Goal: Task Accomplishment & Management: Manage account settings

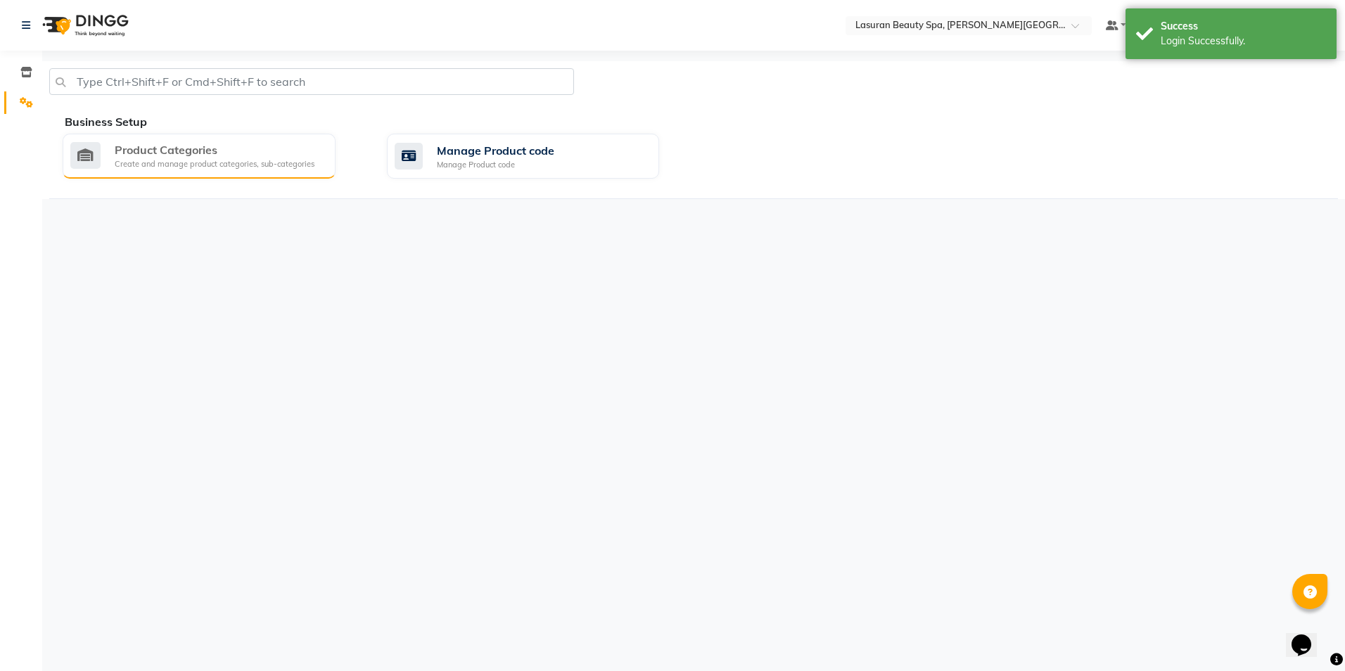
click at [279, 164] on div "Create and manage product categories, sub-categories" at bounding box center [215, 164] width 200 height 12
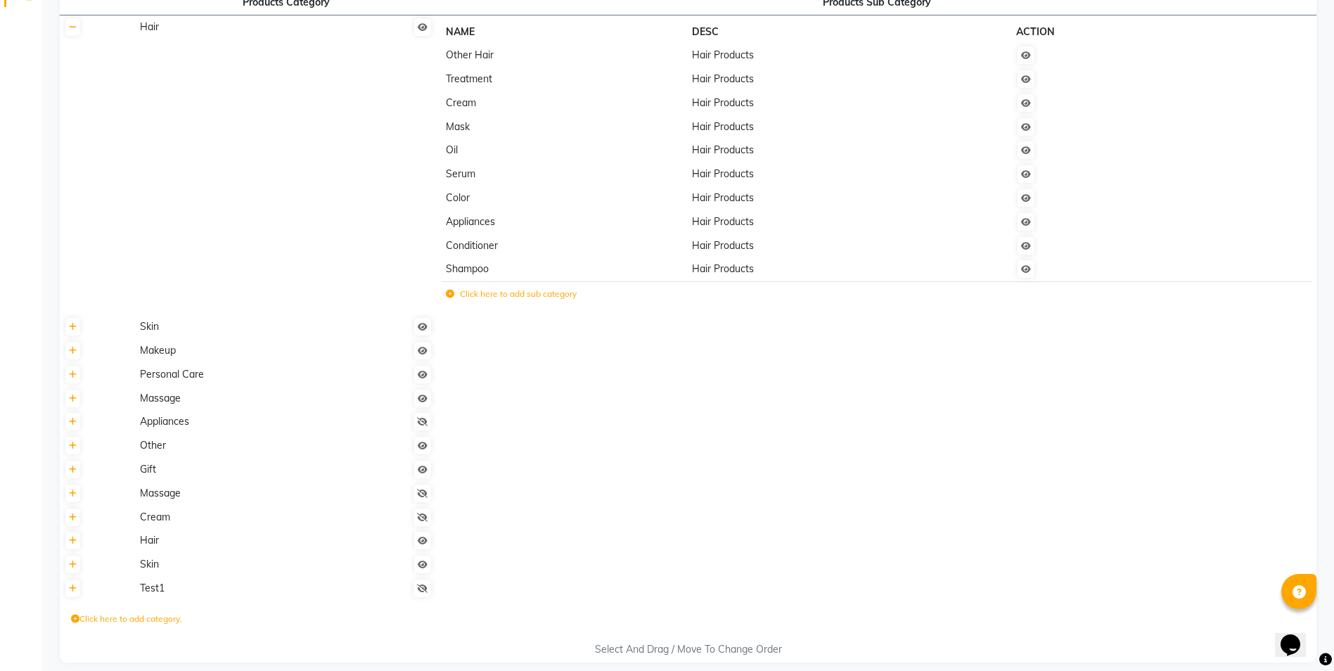
scroll to position [120, 0]
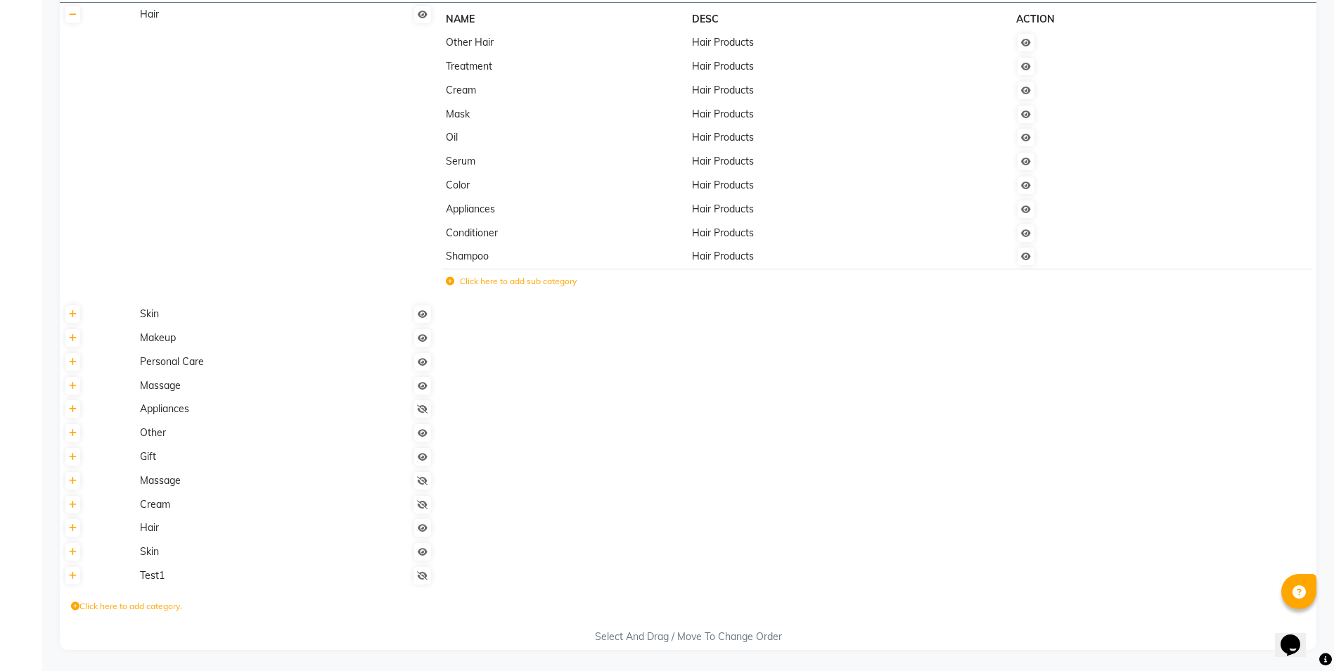
click at [481, 49] on td "Other Hair" at bounding box center [565, 43] width 246 height 24
click at [1028, 43] on icon at bounding box center [1026, 43] width 10 height 8
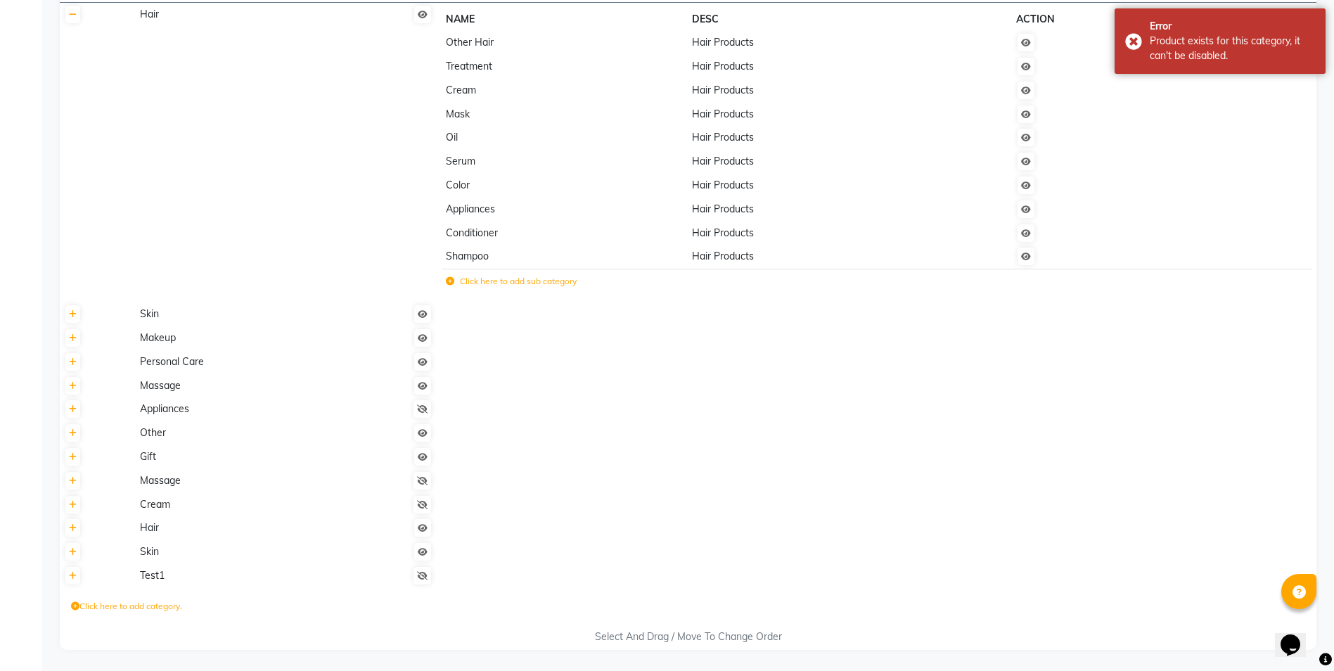
scroll to position [0, 0]
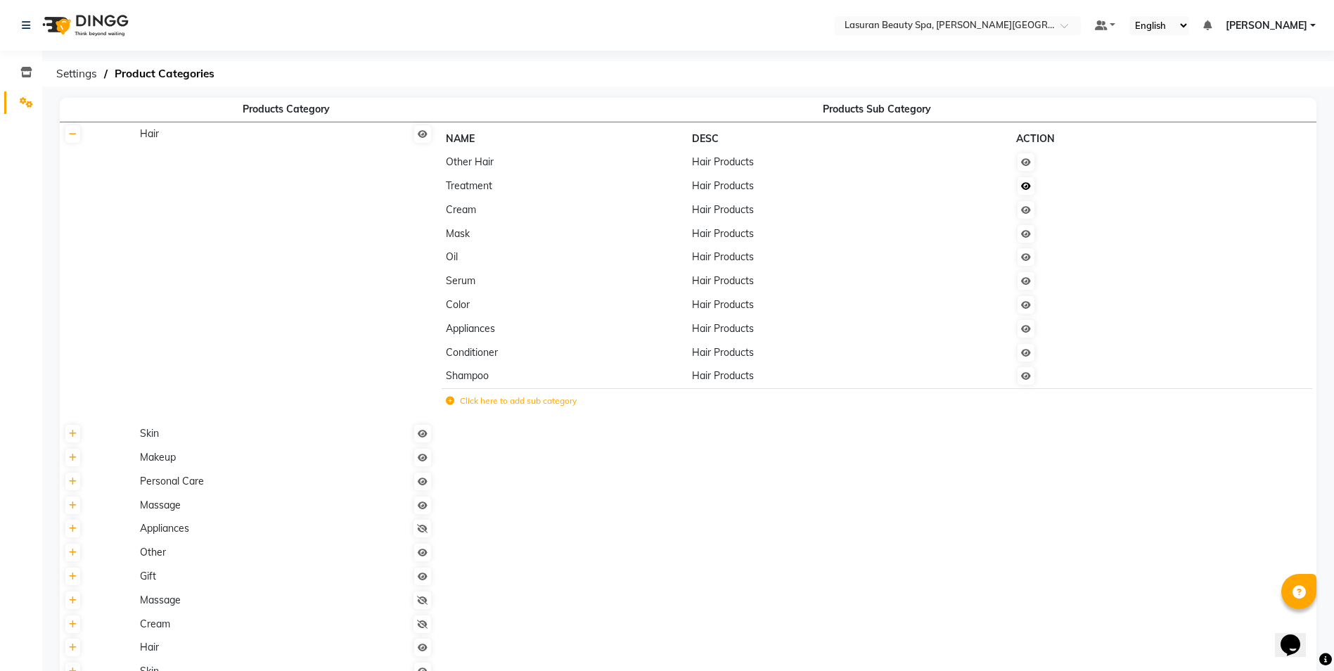
click at [1028, 190] on icon at bounding box center [1026, 186] width 10 height 8
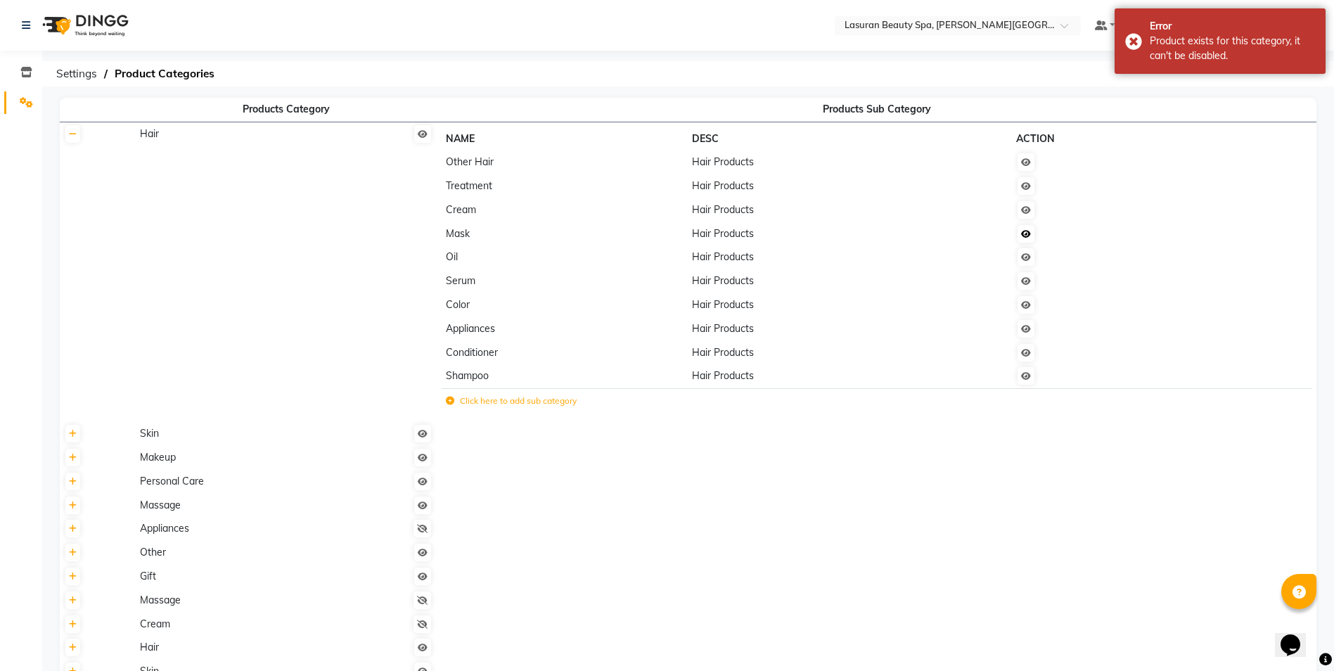
click at [1029, 234] on icon at bounding box center [1026, 234] width 10 height 8
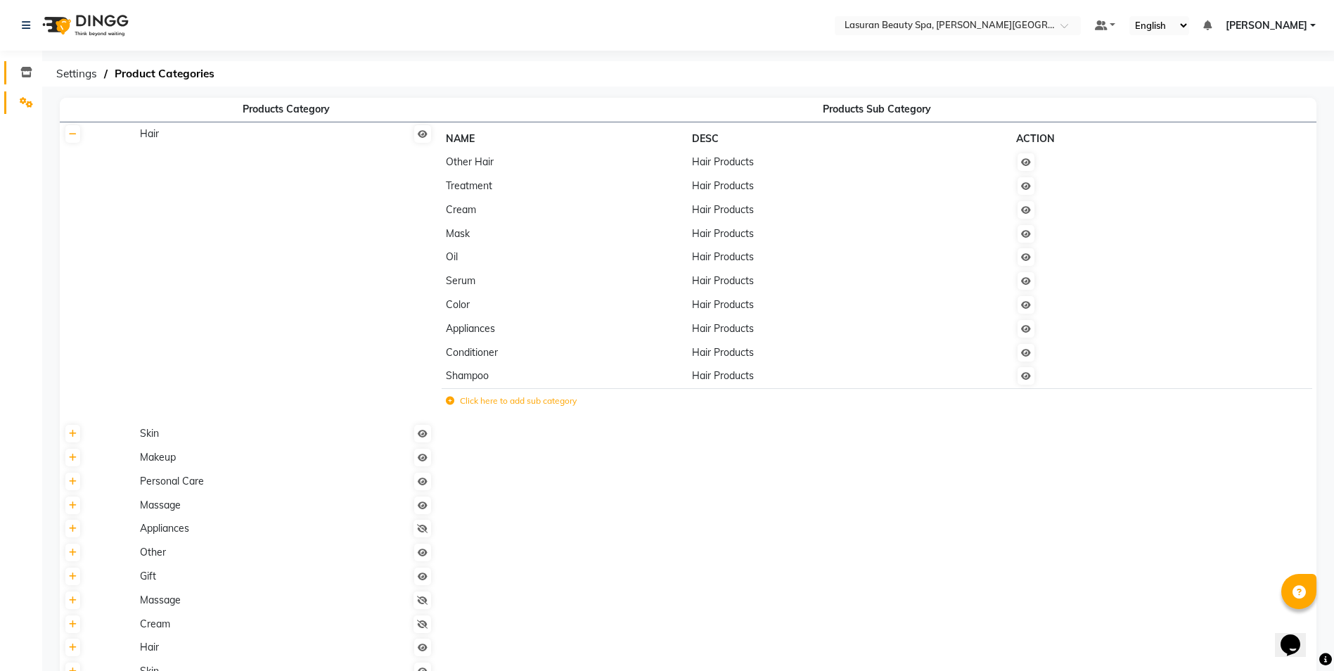
click at [28, 74] on icon at bounding box center [26, 72] width 12 height 11
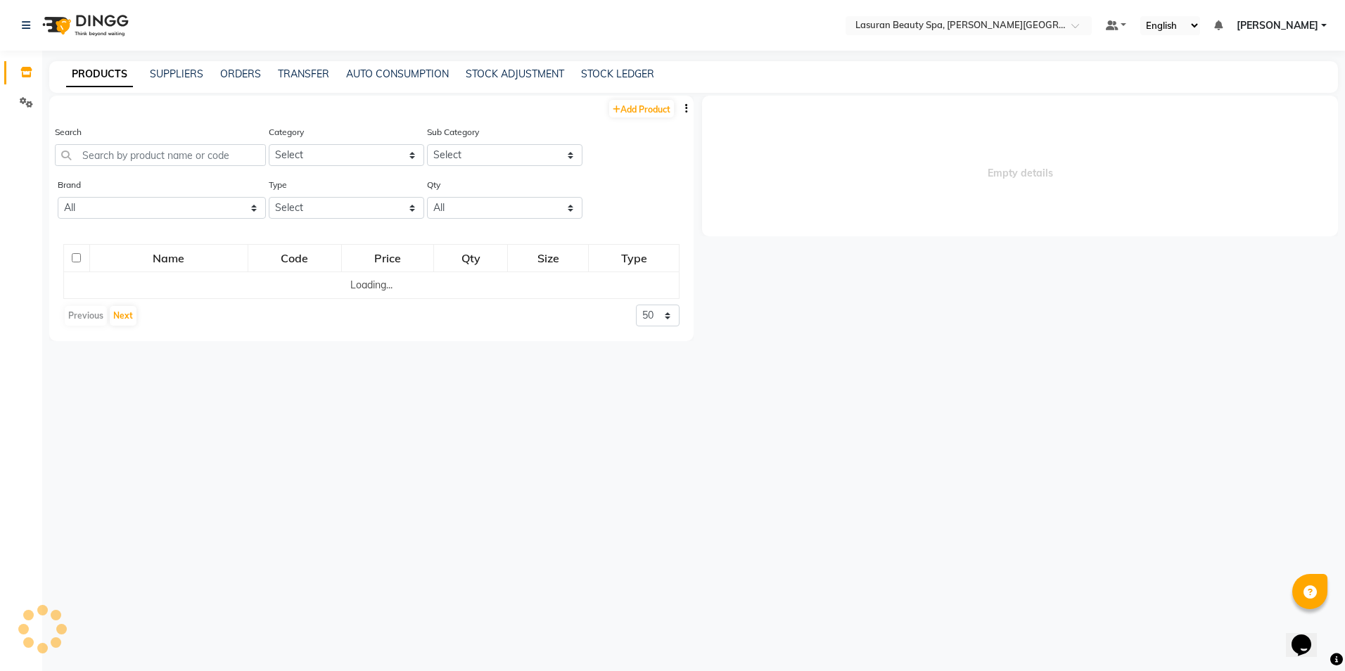
select select
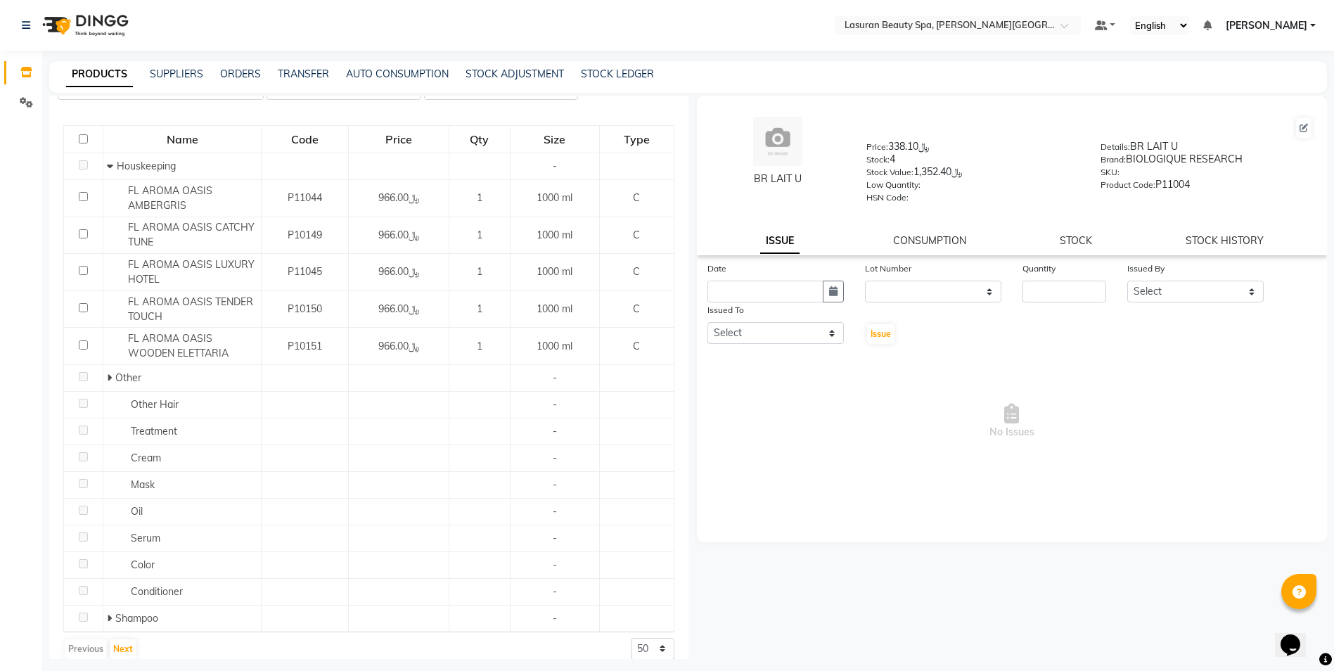
scroll to position [134, 0]
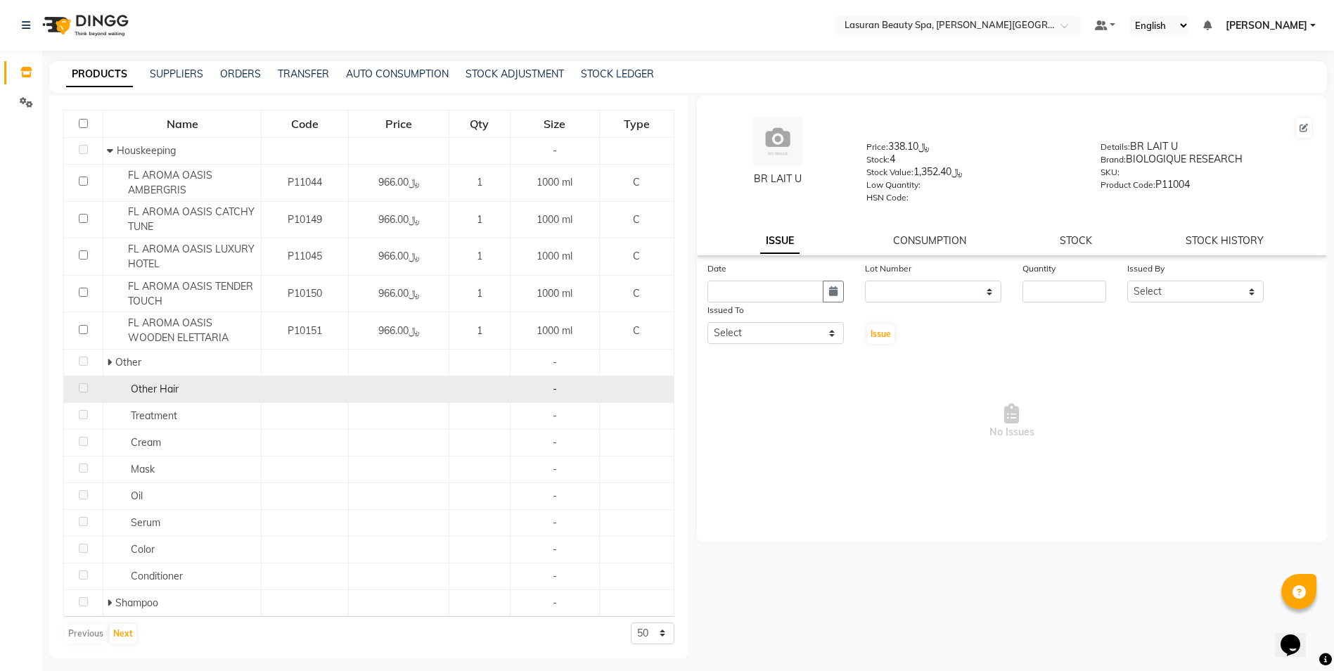
click at [150, 386] on span "Other Hair" at bounding box center [155, 389] width 48 height 13
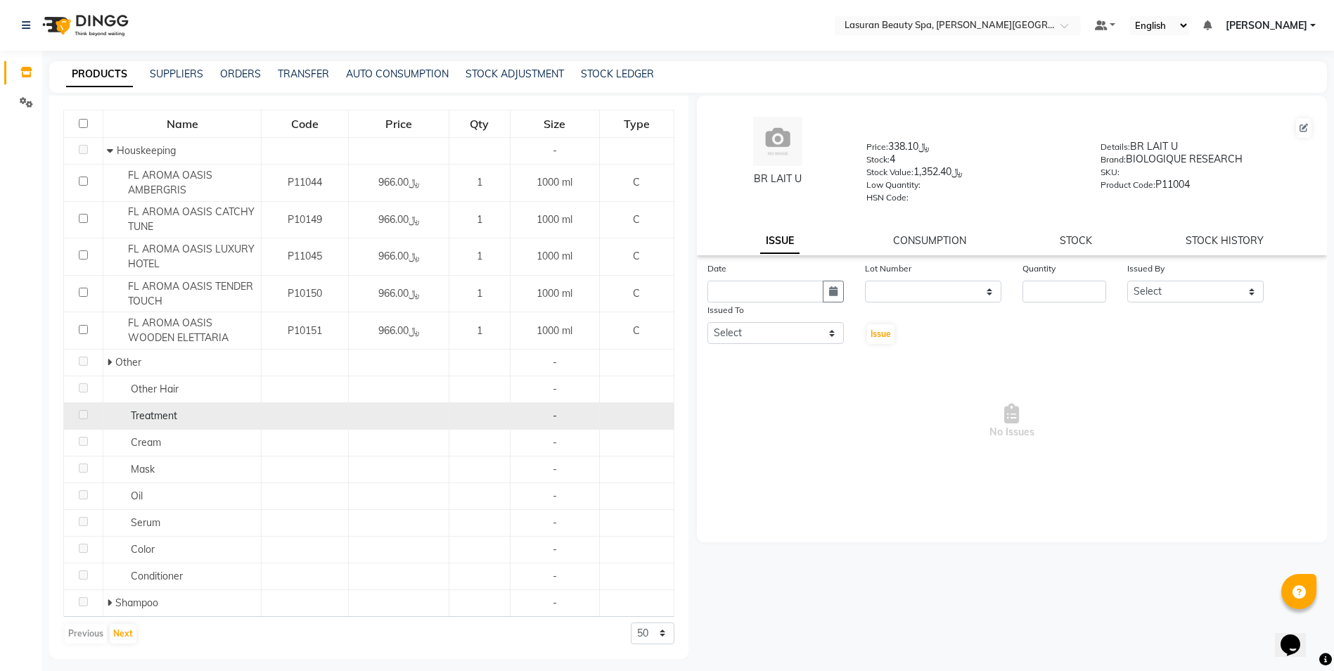
click at [159, 411] on span "Treatment" at bounding box center [154, 415] width 46 height 13
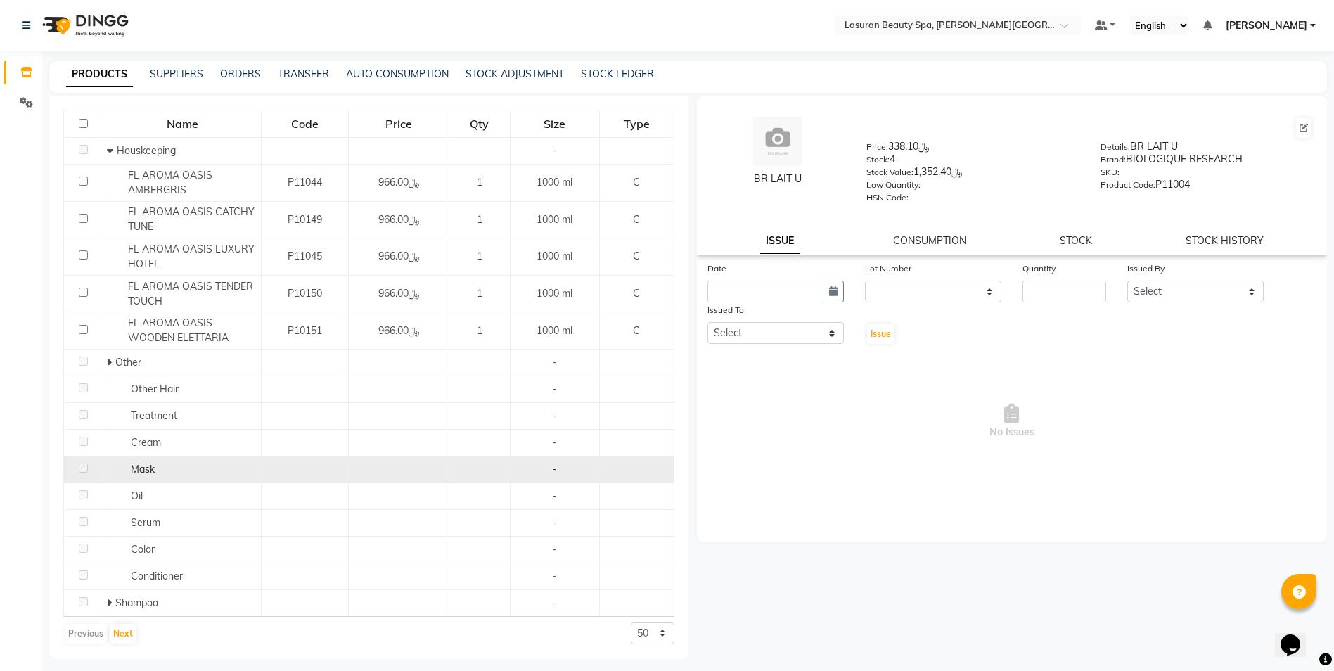
drag, startPoint x: 168, startPoint y: 442, endPoint x: 162, endPoint y: 463, distance: 21.2
click at [168, 443] on div "Cream" at bounding box center [182, 442] width 151 height 15
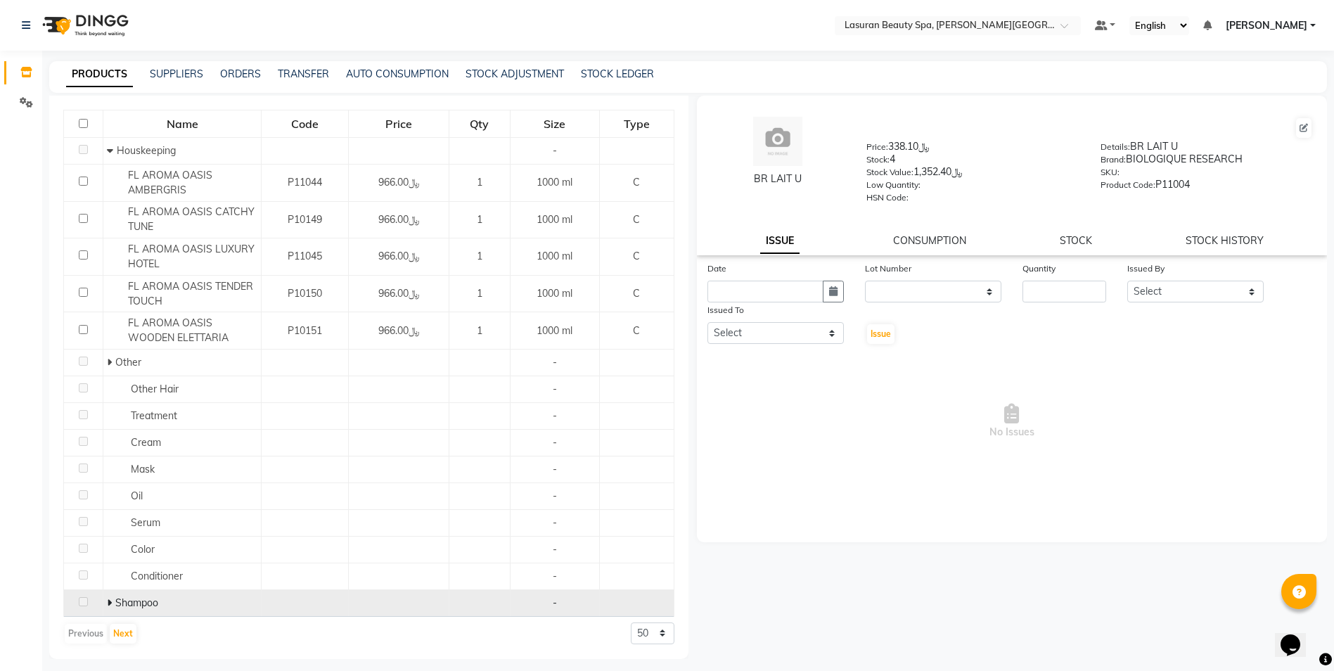
click at [115, 601] on span "Shampoo" at bounding box center [136, 602] width 43 height 13
click at [107, 601] on icon at bounding box center [109, 603] width 5 height 10
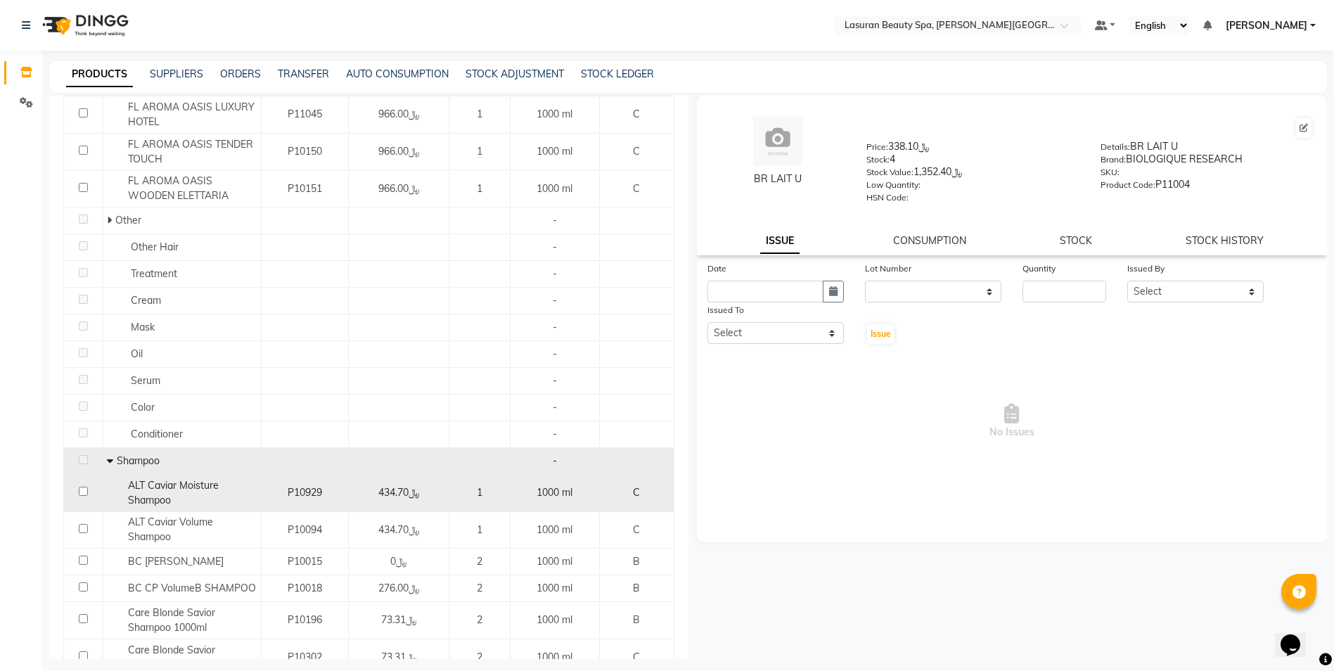
scroll to position [275, 0]
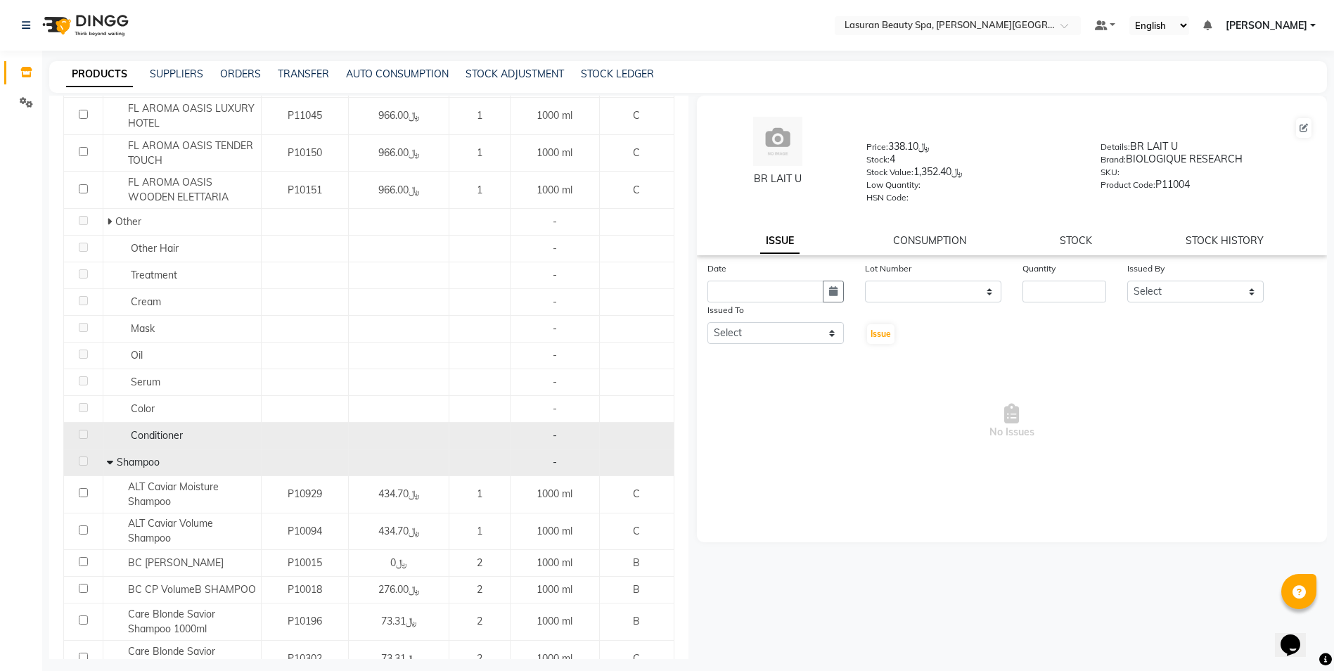
click at [139, 441] on span "Conditioner" at bounding box center [157, 435] width 52 height 13
click at [77, 433] on td at bounding box center [83, 435] width 39 height 27
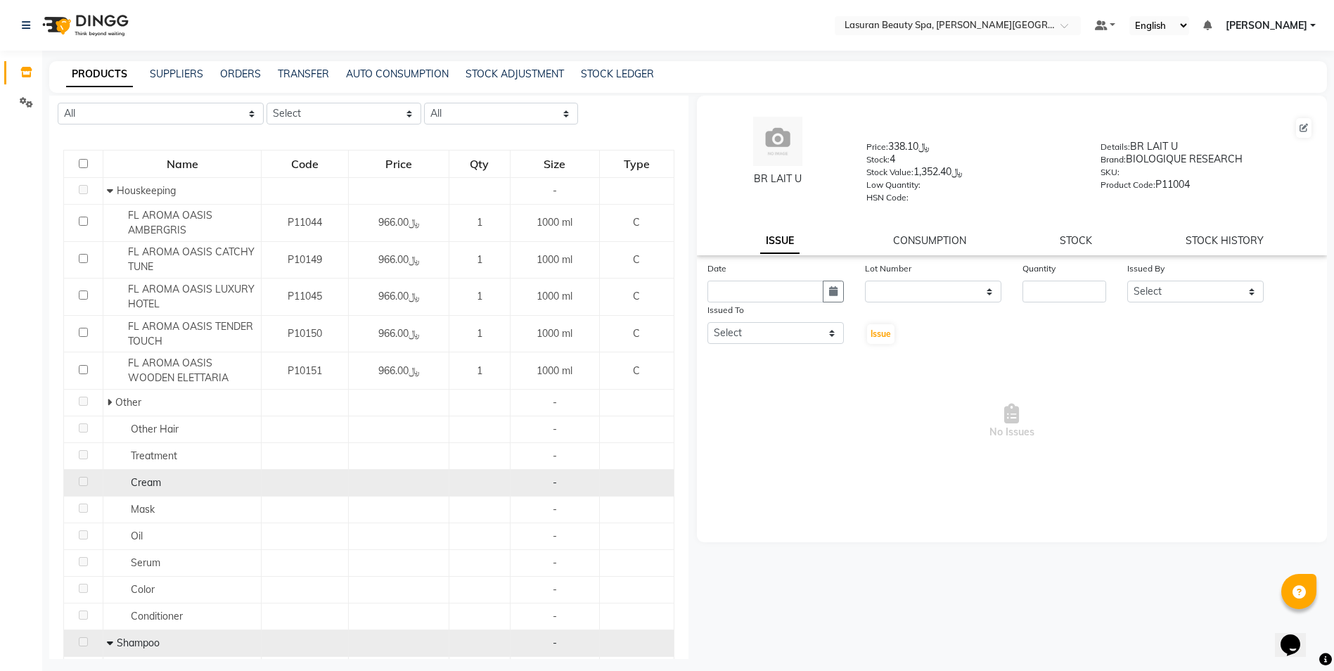
scroll to position [0, 0]
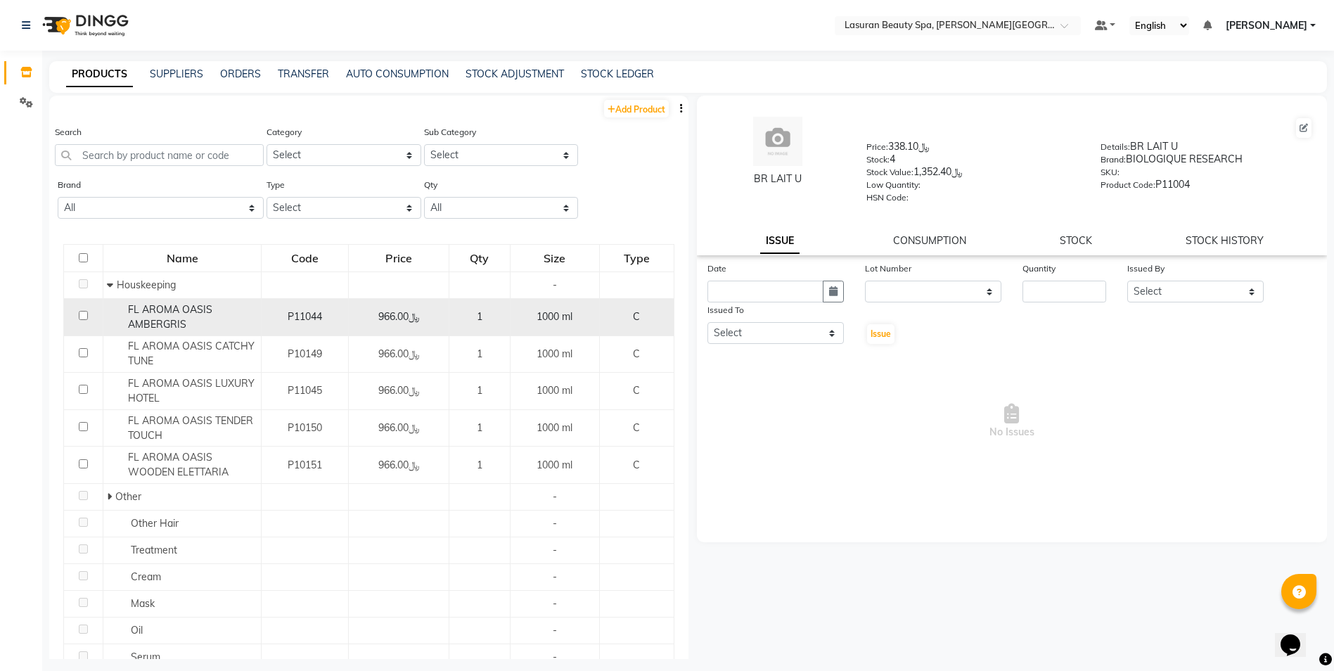
click at [375, 326] on td "﷼966.00" at bounding box center [399, 317] width 101 height 37
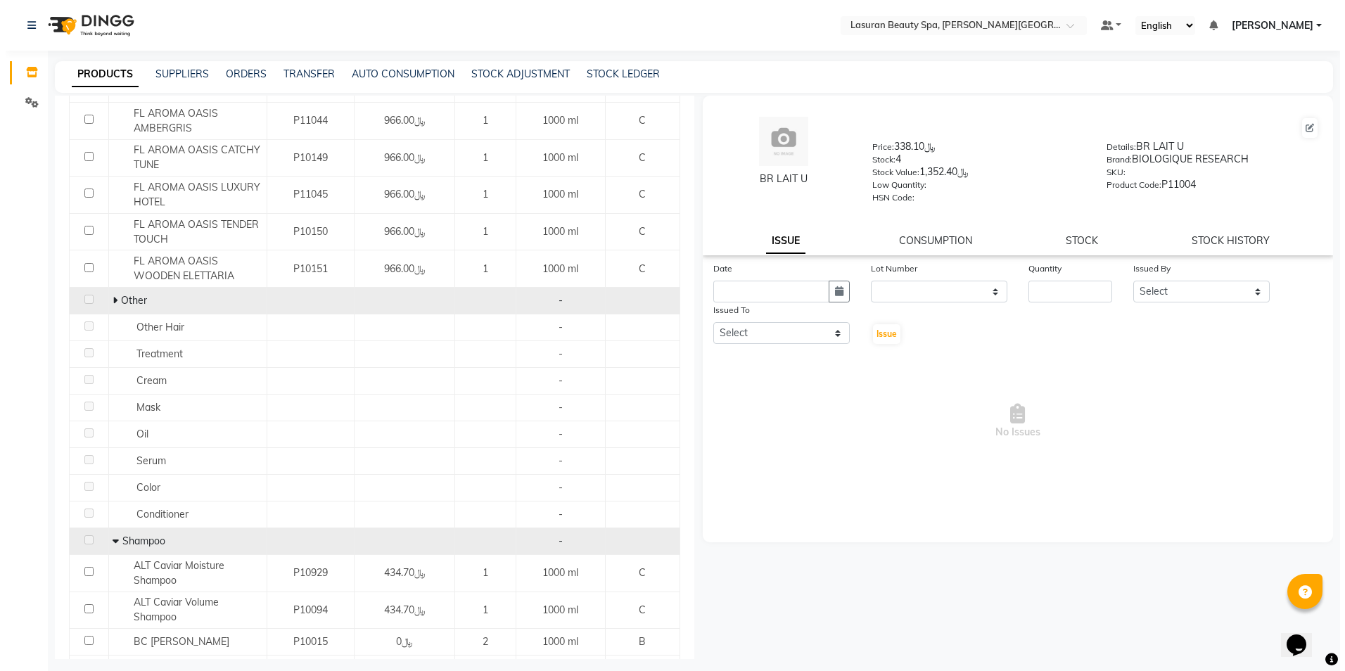
scroll to position [211, 0]
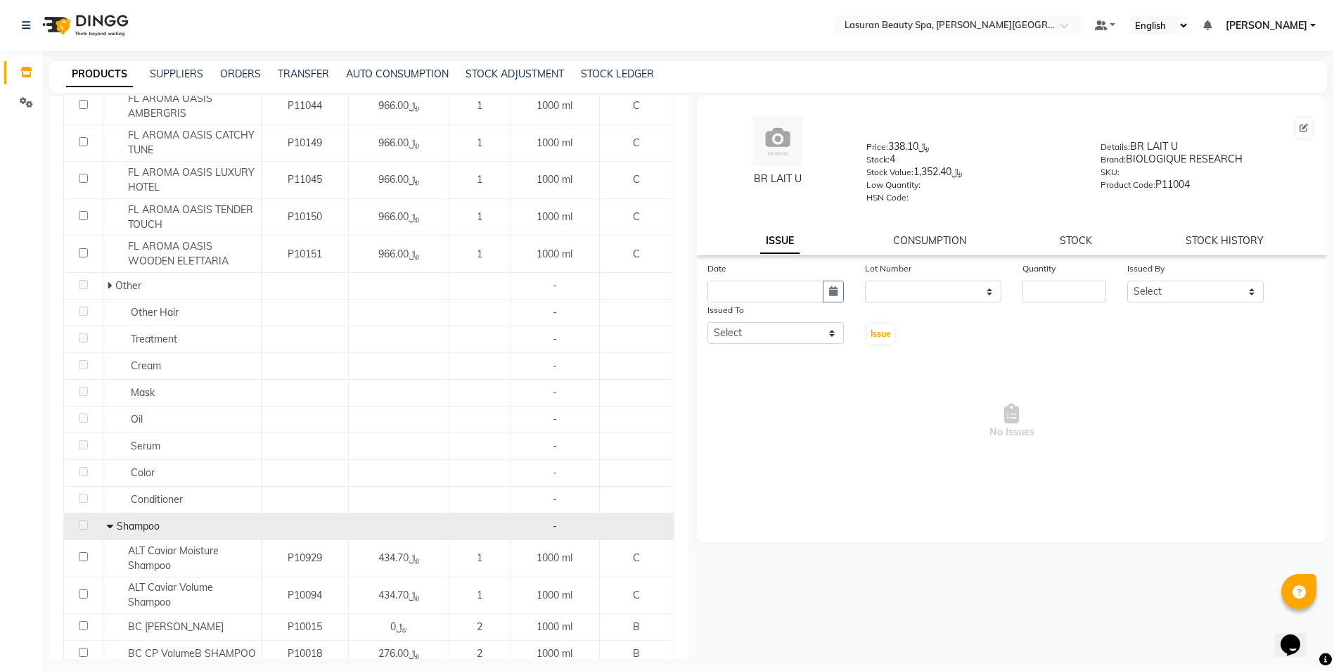
click at [1276, 5] on nav "Select Location × Lasuran Beauty Spa, [PERSON_NAME] Financial District Default …" at bounding box center [667, 25] width 1334 height 51
click at [1284, 23] on span "[PERSON_NAME]" at bounding box center [1267, 25] width 82 height 15
click at [1256, 102] on link "Sign out" at bounding box center [1244, 97] width 129 height 22
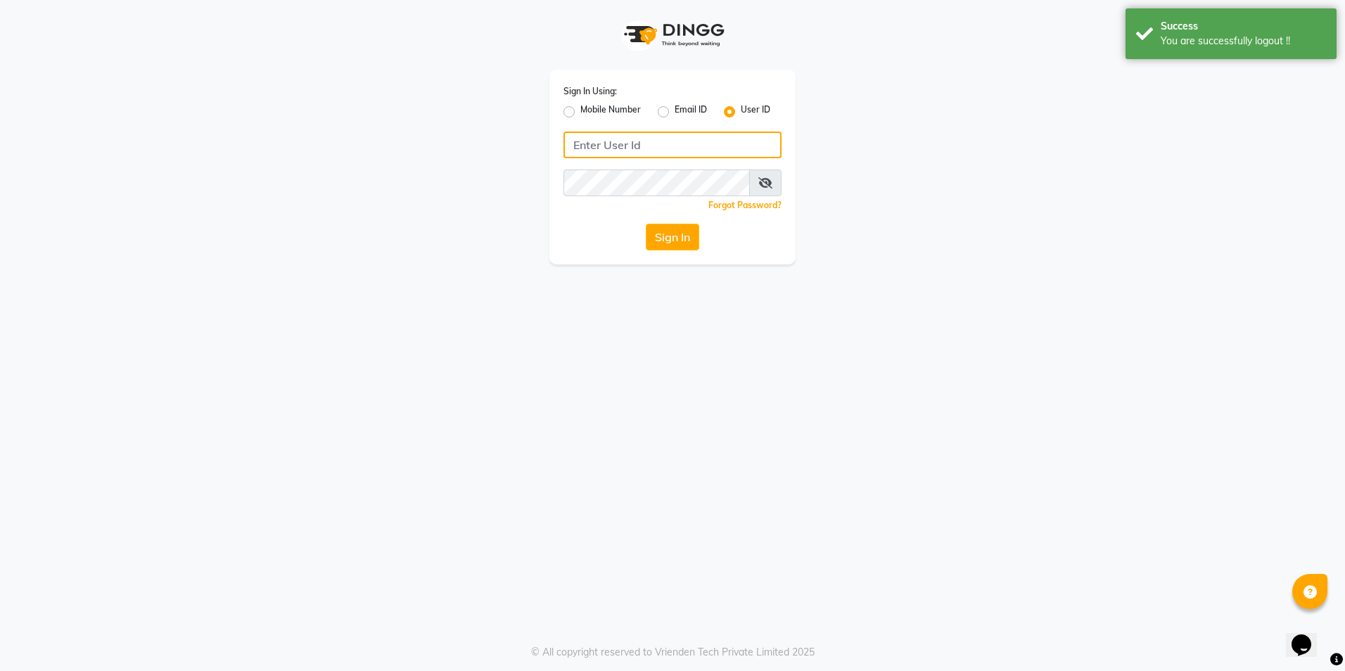
type input "[PERSON_NAME][EMAIL_ADDRESS][DOMAIN_NAME]"
click at [675, 108] on label "Email ID" at bounding box center [691, 111] width 32 height 17
click at [675, 108] on input "Email ID" at bounding box center [679, 107] width 9 height 9
radio input "true"
radio input "false"
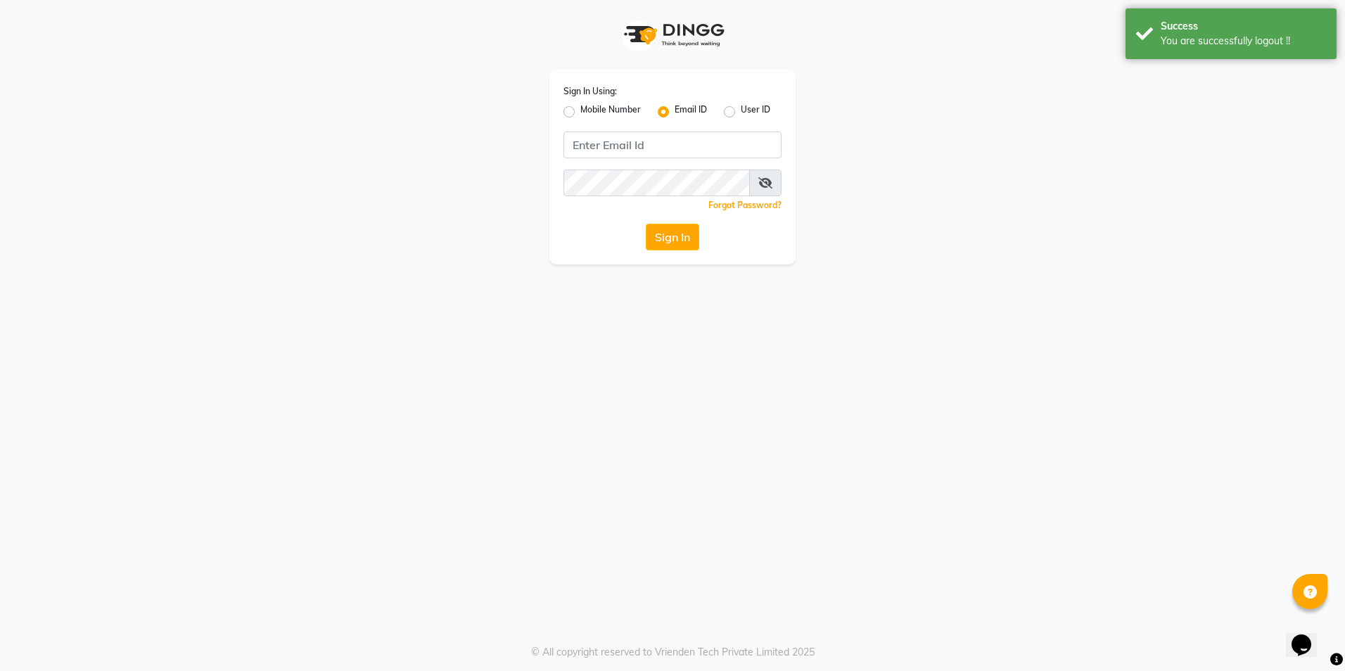
click at [581, 110] on label "Mobile Number" at bounding box center [610, 111] width 60 height 17
click at [581, 110] on input "Mobile Number" at bounding box center [584, 107] width 9 height 9
radio input "true"
radio input "false"
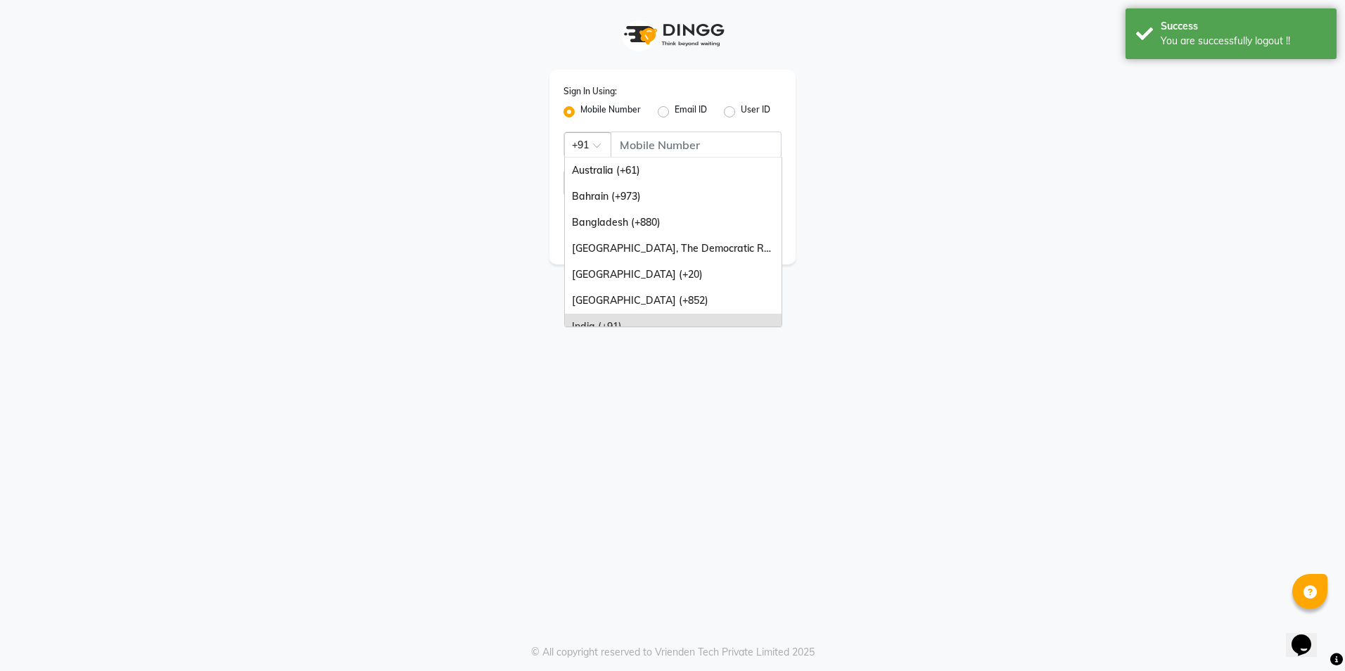
click at [575, 136] on input "text" at bounding box center [574, 143] width 4 height 15
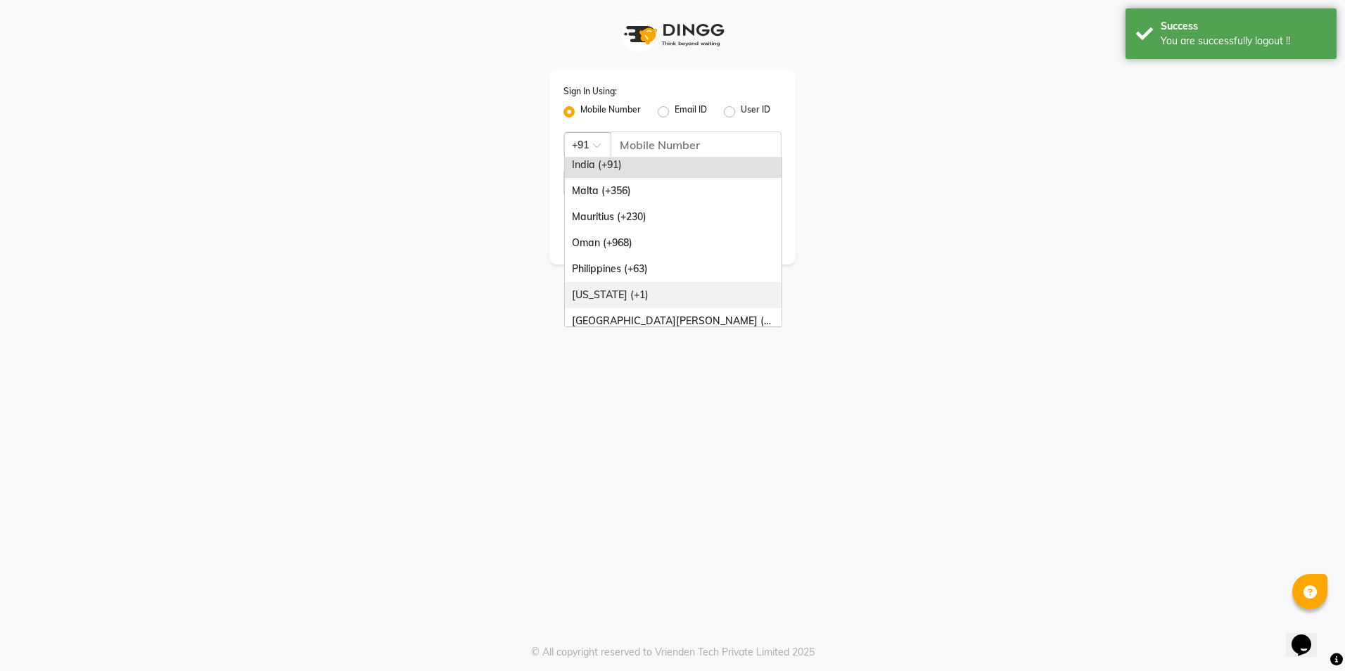
scroll to position [211, 0]
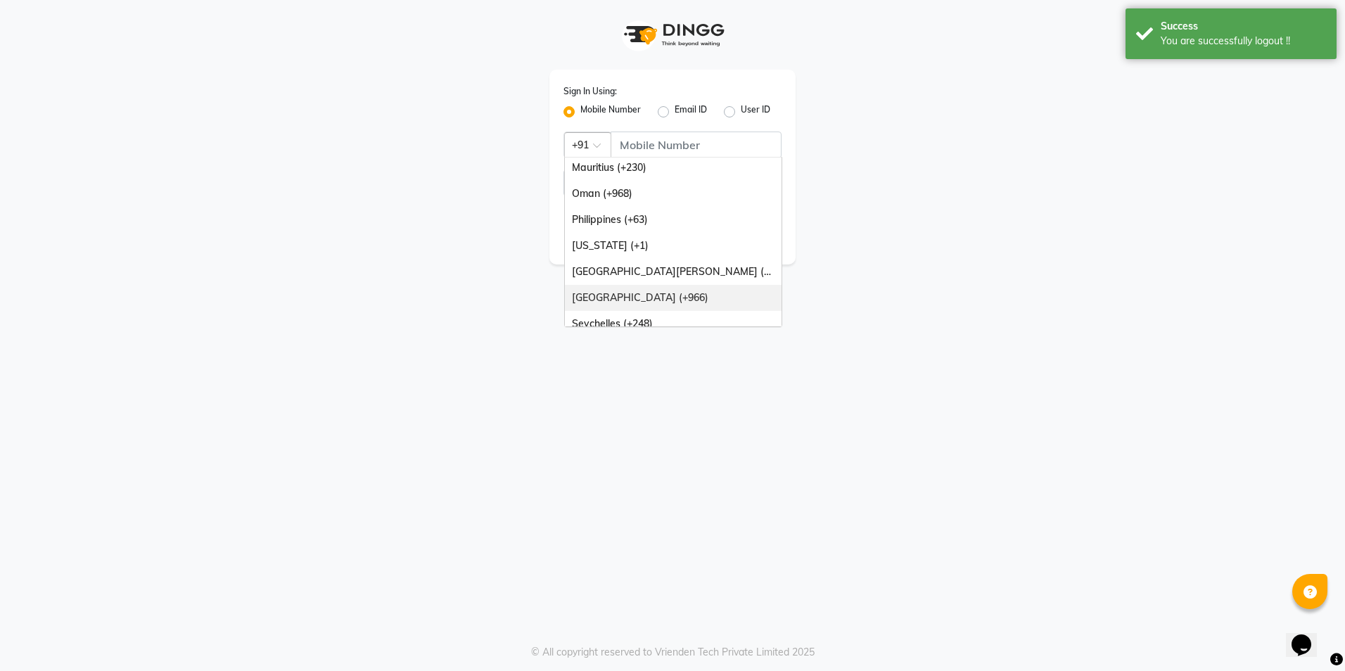
click at [651, 289] on div "[GEOGRAPHIC_DATA] (+966)" at bounding box center [673, 298] width 217 height 26
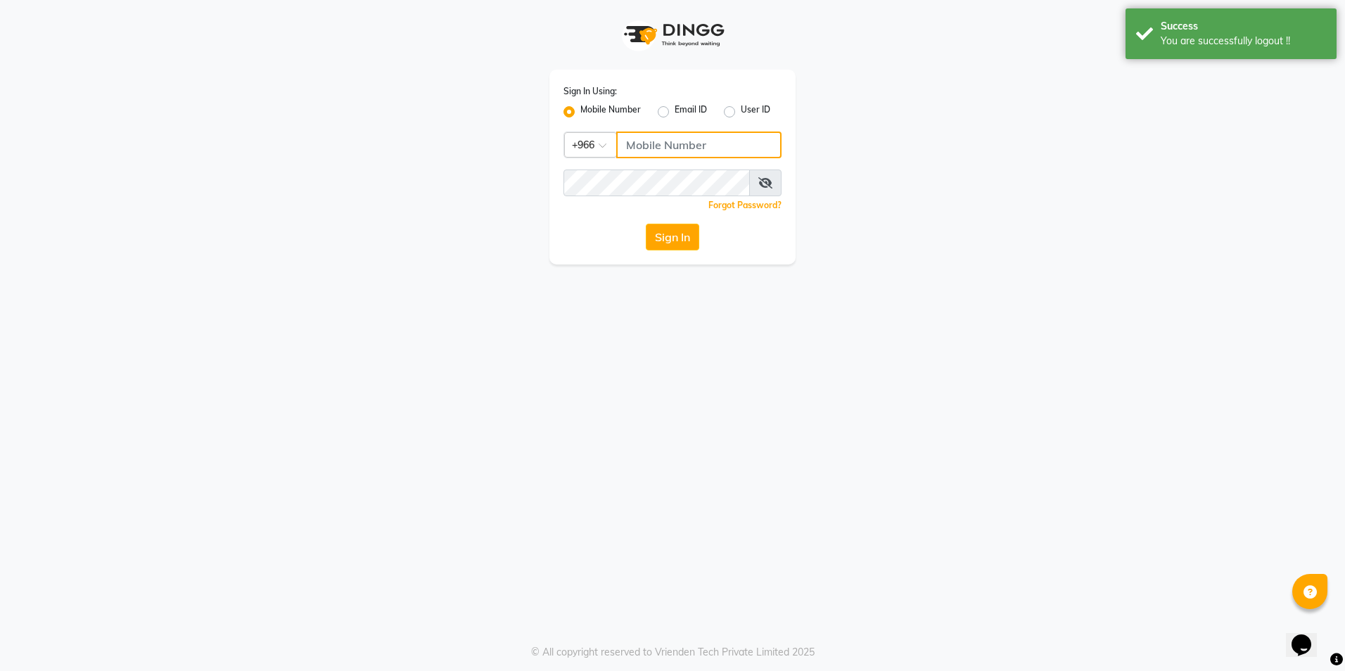
click at [638, 151] on input "Username" at bounding box center [698, 145] width 165 height 27
type input "561695339"
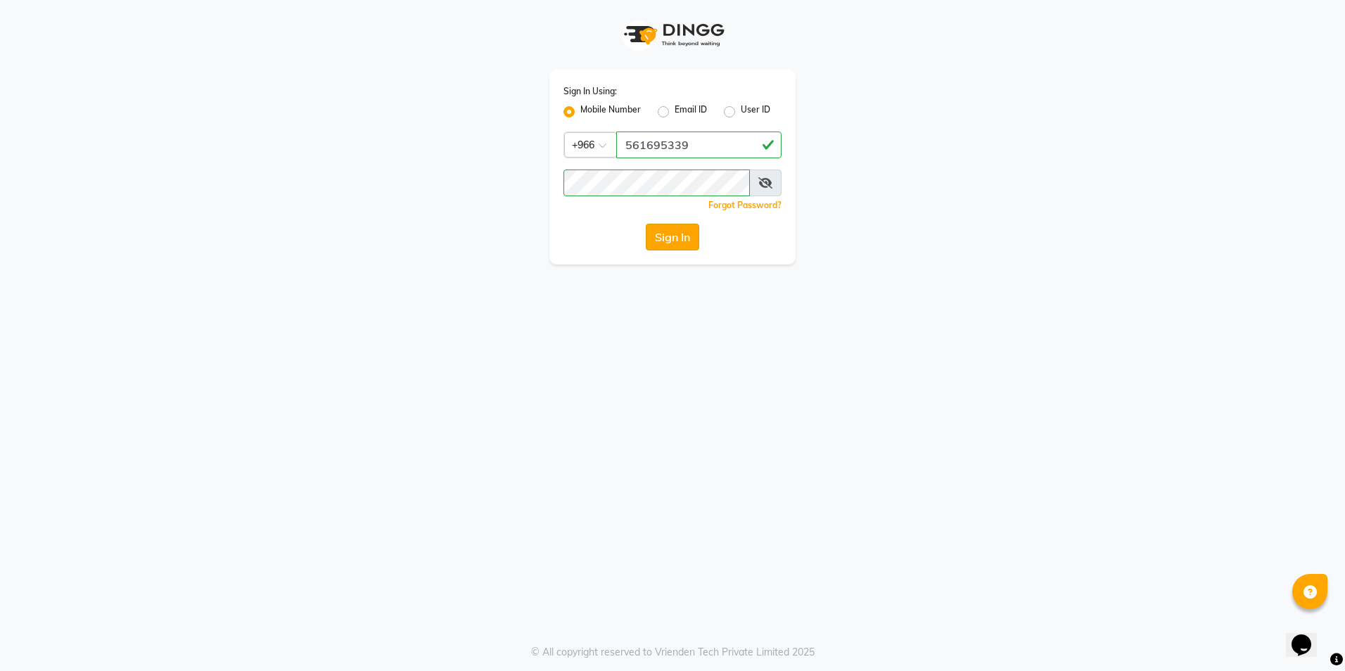
click at [668, 228] on button "Sign In" at bounding box center [672, 237] width 53 height 27
